Goal: Task Accomplishment & Management: Manage account settings

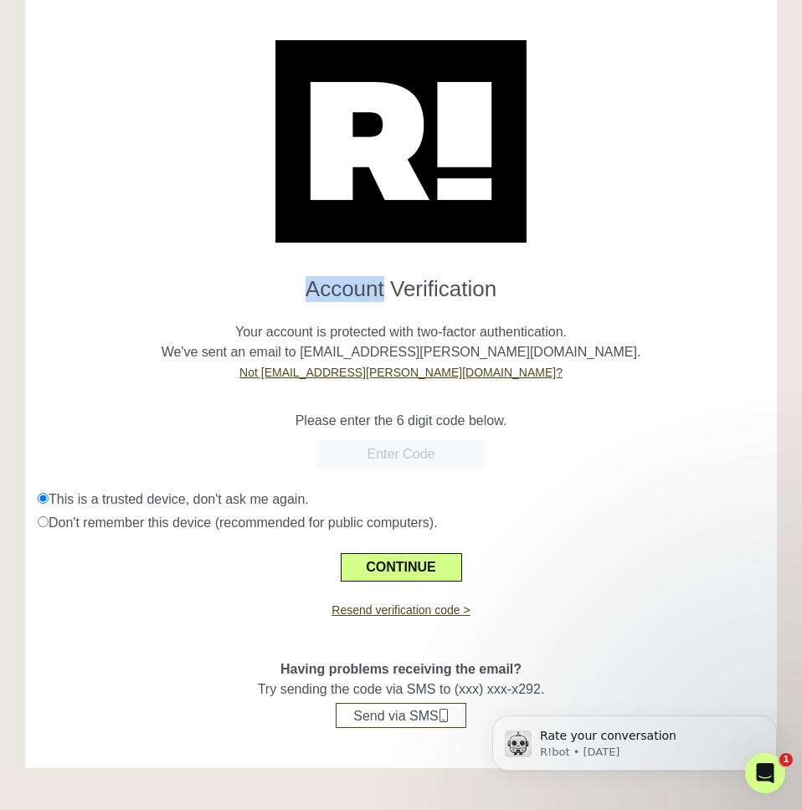
scroll to position [20, 0]
click at [439, 449] on input "text" at bounding box center [400, 454] width 167 height 30
type input "707454"
click at [412, 572] on button "CONTINUE" at bounding box center [401, 567] width 121 height 28
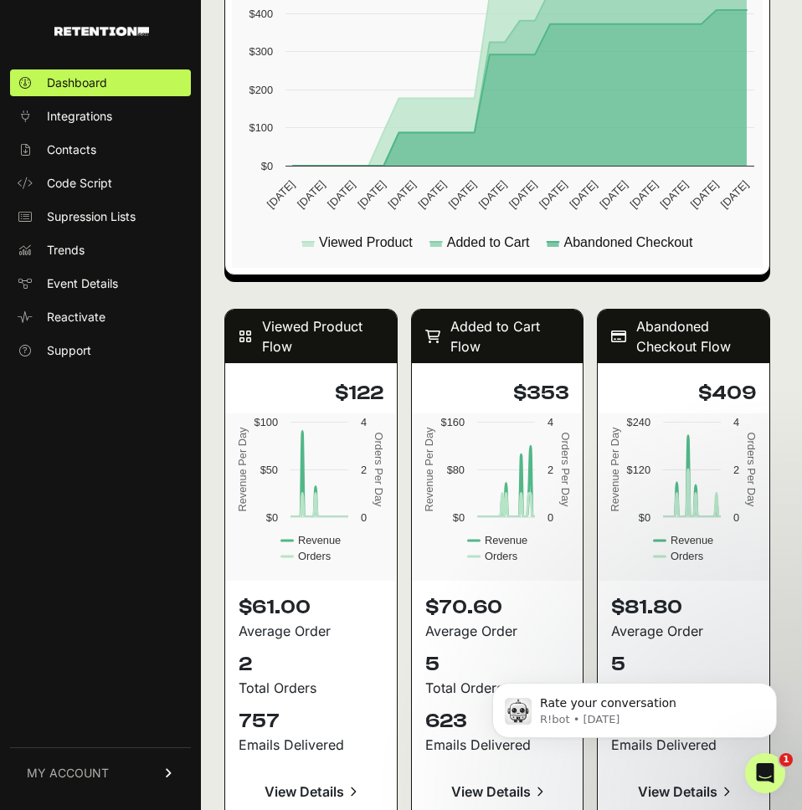
scroll to position [1255, 0]
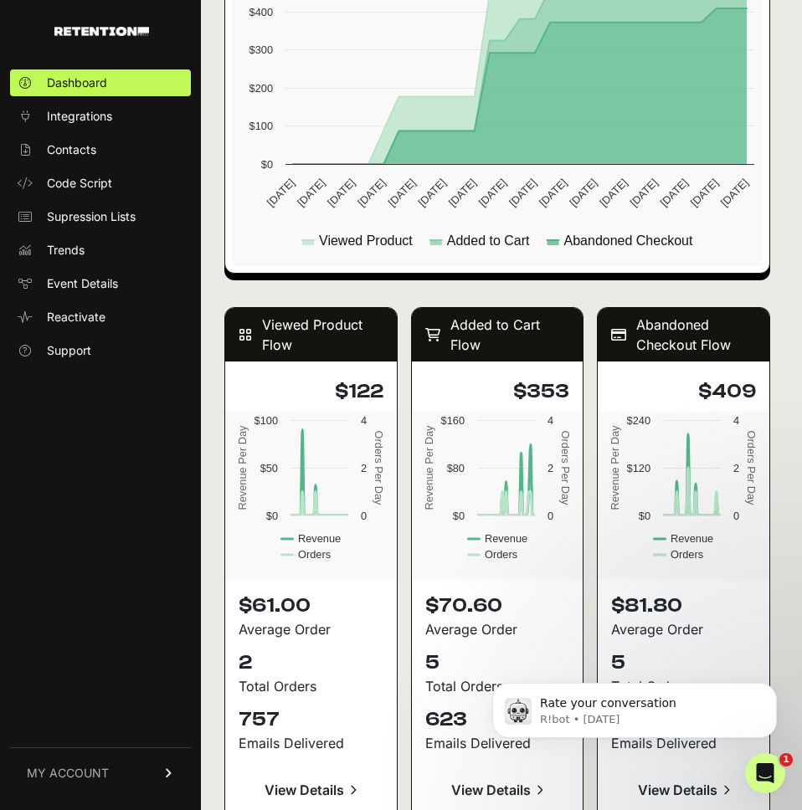
click at [76, 777] on span "MY ACCOUNT" at bounding box center [68, 773] width 82 height 17
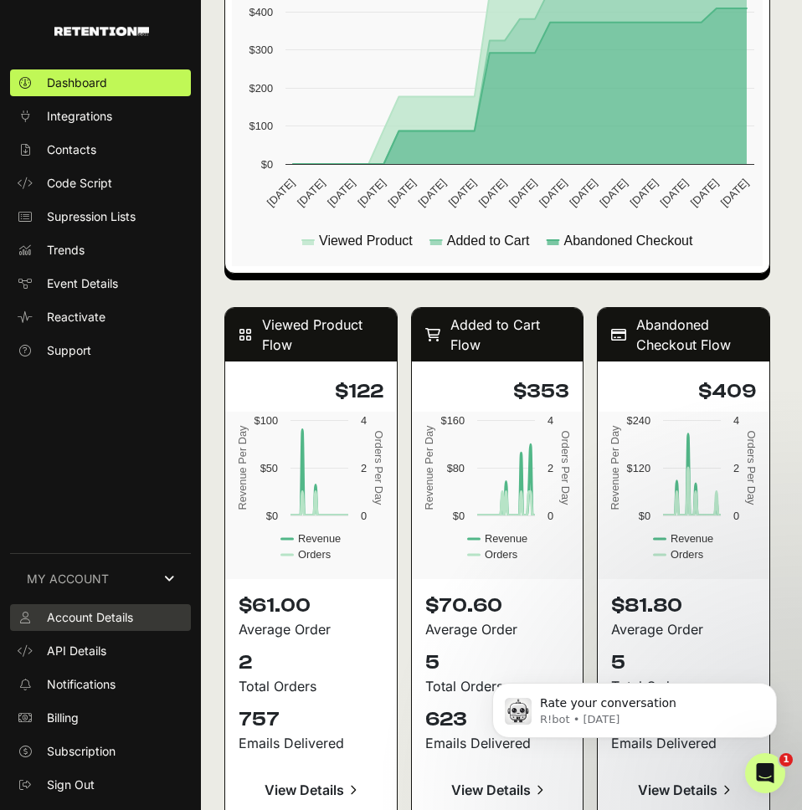
click at [93, 616] on span "Account Details" at bounding box center [90, 617] width 86 height 17
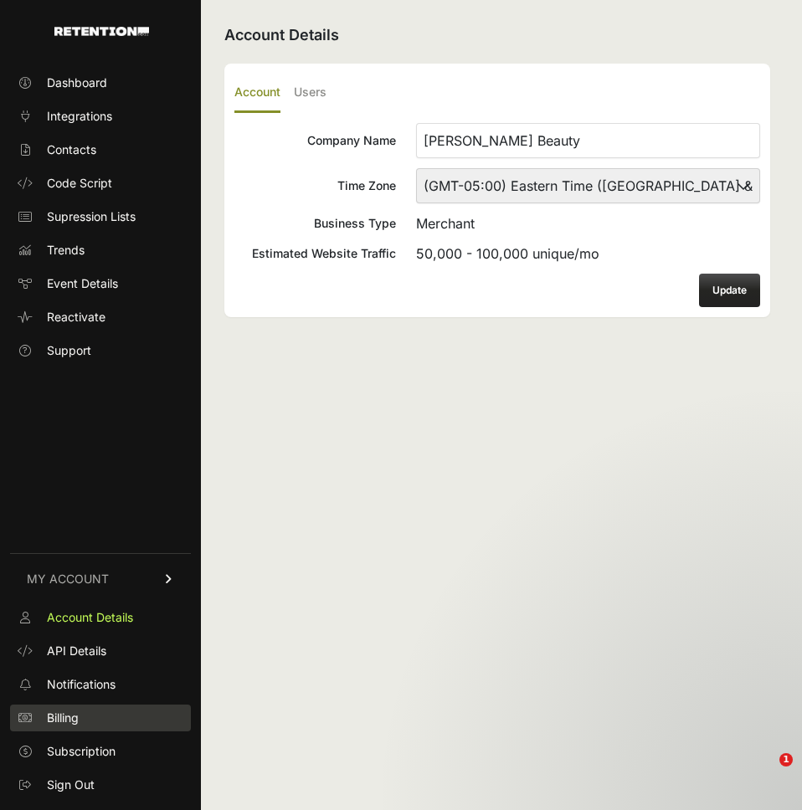
click at [59, 721] on span "Billing" at bounding box center [63, 718] width 32 height 17
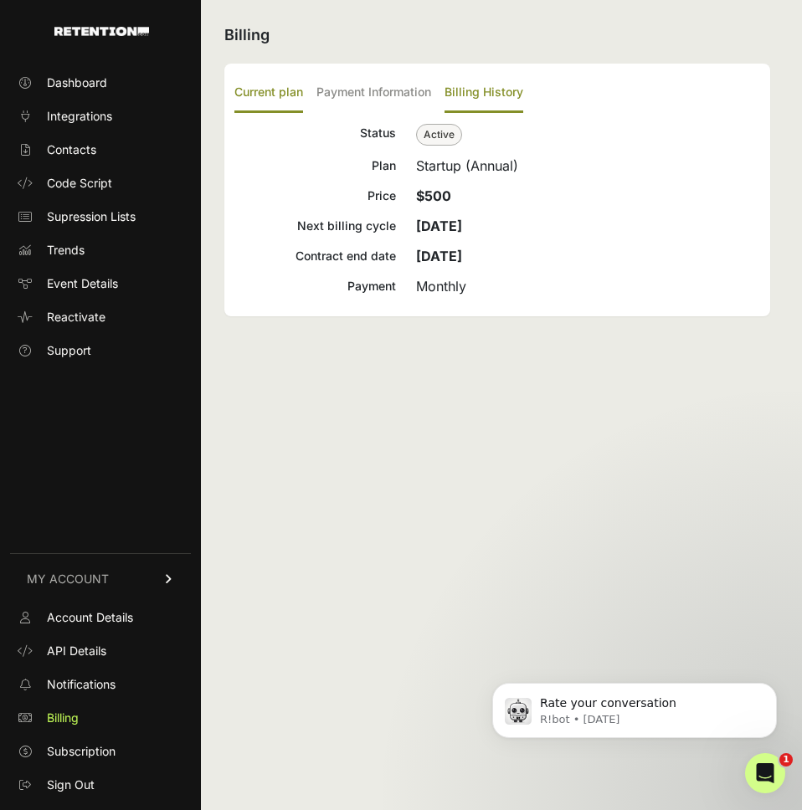
click at [483, 94] on label "Billing History" at bounding box center [483, 93] width 79 height 39
click at [0, 0] on input "Billing History" at bounding box center [0, 0] width 0 height 0
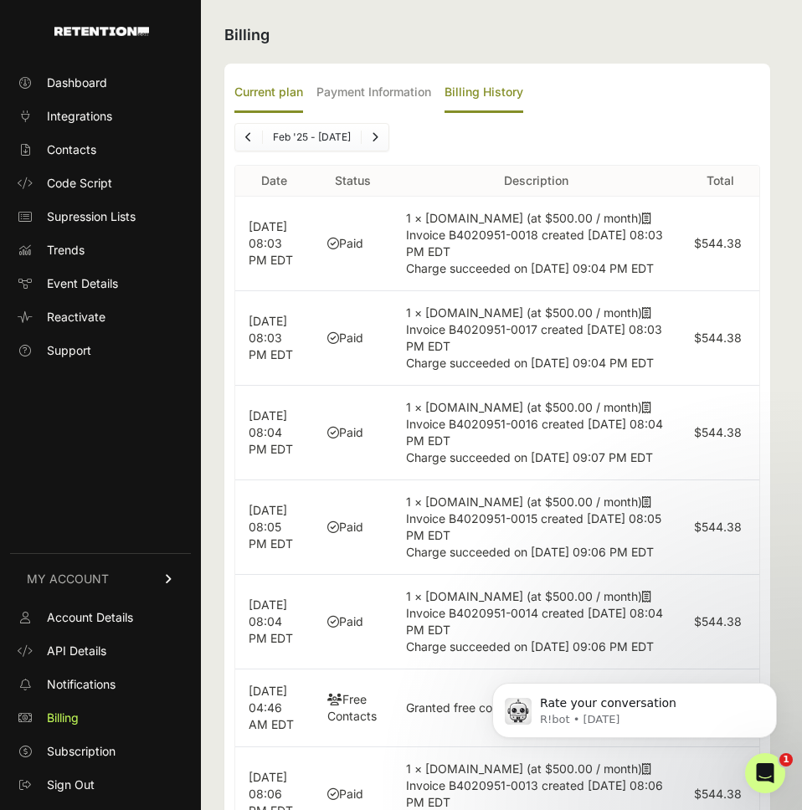
click at [280, 90] on label "Current plan" at bounding box center [268, 93] width 69 height 39
click at [0, 0] on input "Current plan" at bounding box center [0, 0] width 0 height 0
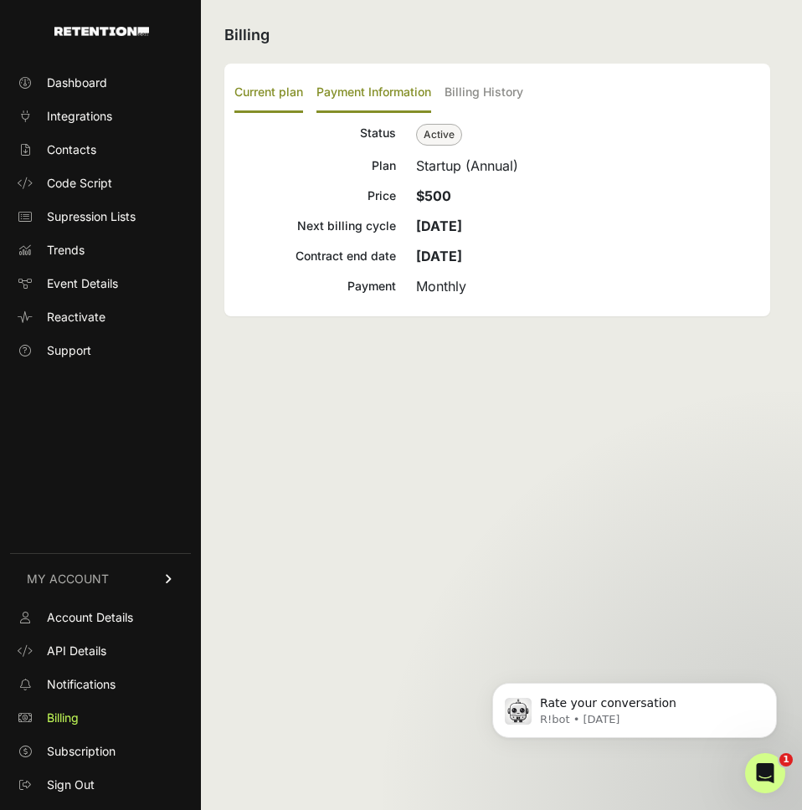
click at [365, 90] on label "Payment Information" at bounding box center [373, 93] width 115 height 39
click at [0, 0] on input "Payment Information" at bounding box center [0, 0] width 0 height 0
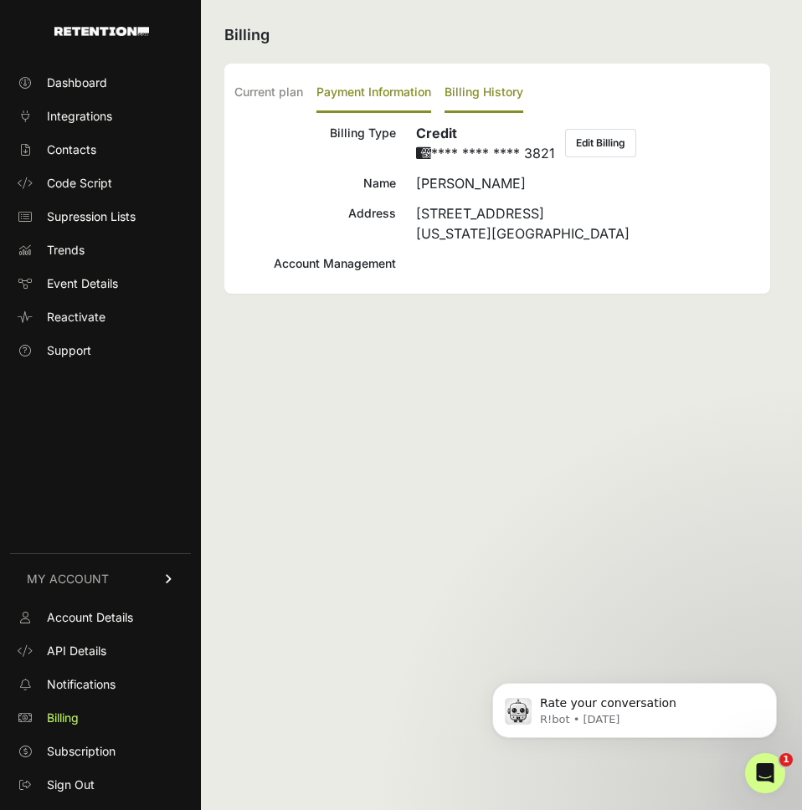
click at [490, 89] on label "Billing History" at bounding box center [483, 93] width 79 height 39
click at [0, 0] on input "Billing History" at bounding box center [0, 0] width 0 height 0
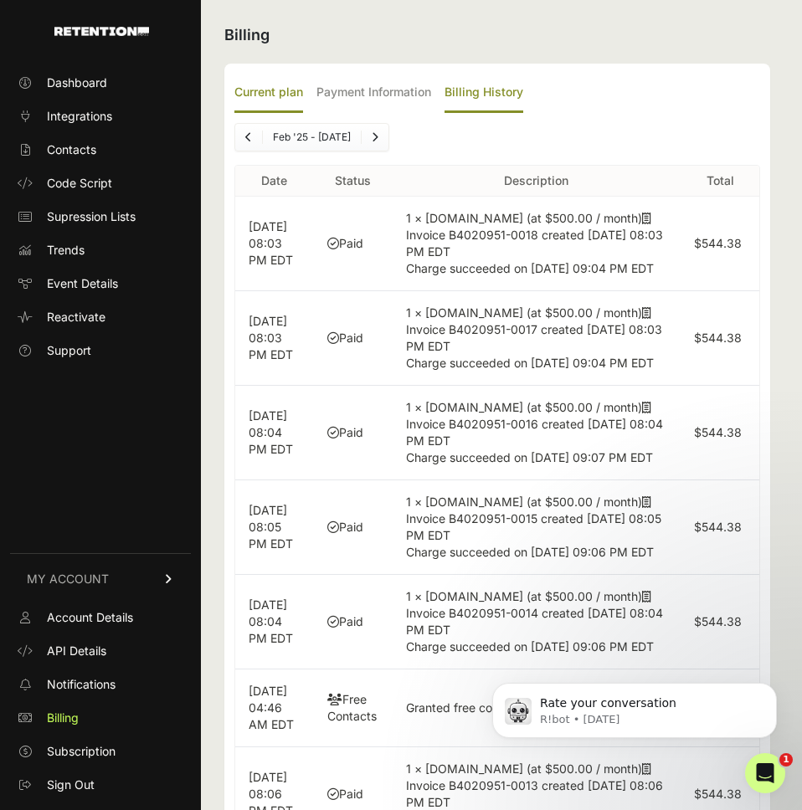
click at [264, 87] on label "Current plan" at bounding box center [268, 93] width 69 height 39
click at [0, 0] on input "Current plan" at bounding box center [0, 0] width 0 height 0
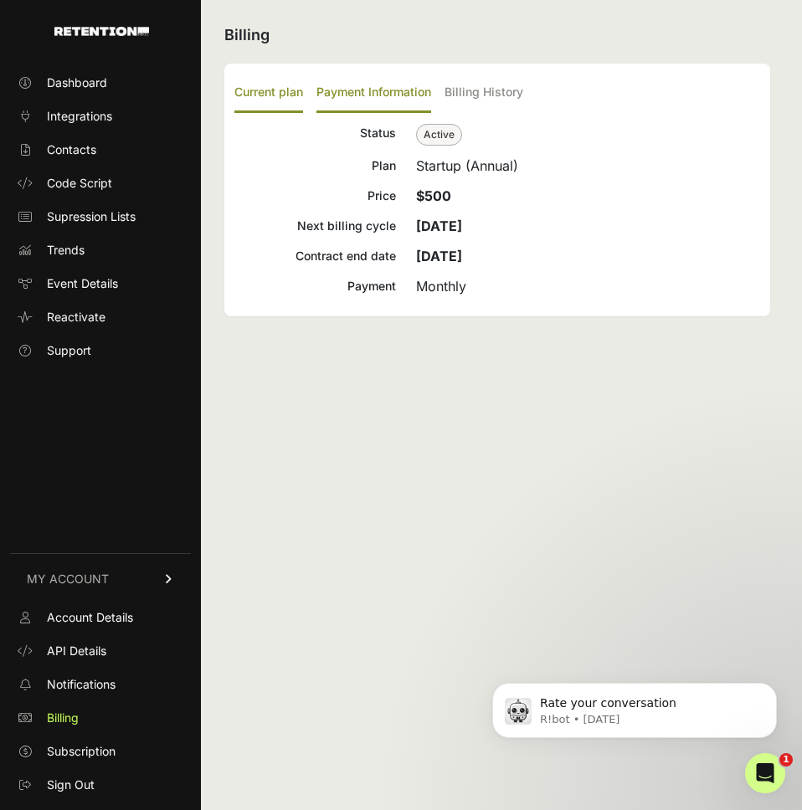
click at [394, 93] on label "Payment Information" at bounding box center [373, 93] width 115 height 39
click at [0, 0] on input "Payment Information" at bounding box center [0, 0] width 0 height 0
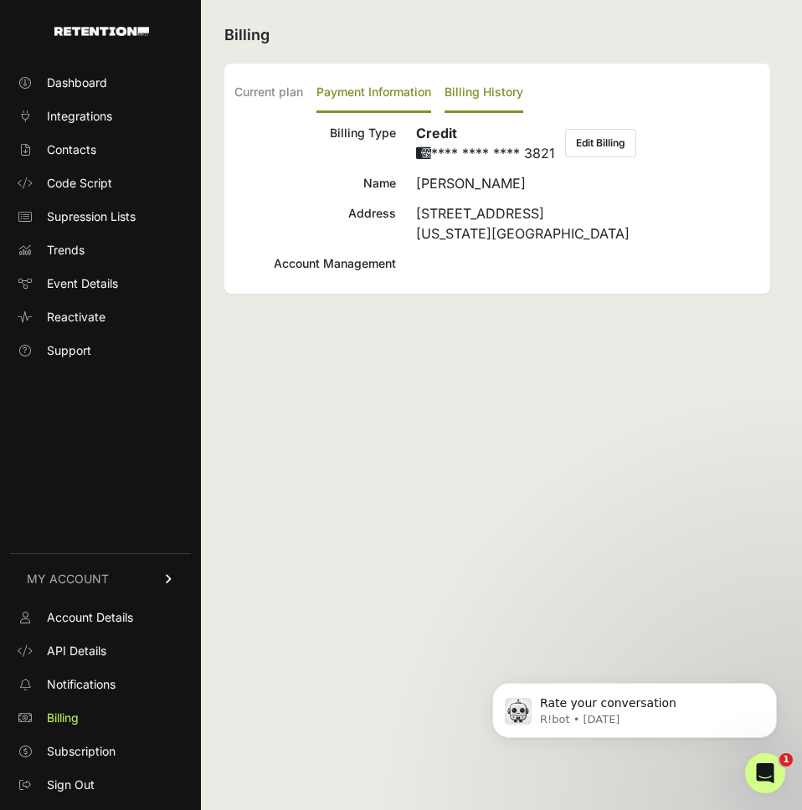
click at [487, 95] on label "Billing History" at bounding box center [483, 93] width 79 height 39
click at [0, 0] on input "Billing History" at bounding box center [0, 0] width 0 height 0
